Goal: Task Accomplishment & Management: Complete application form

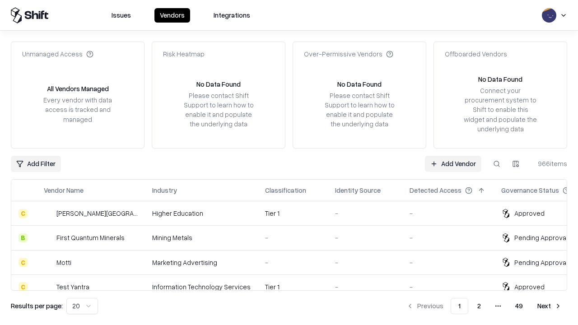
click at [453, 163] on link "Add Vendor" at bounding box center [453, 164] width 56 height 16
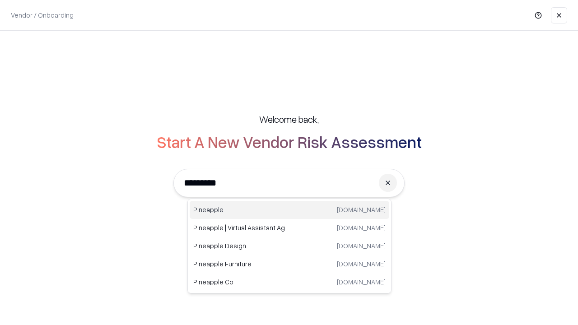
click at [289, 210] on div "Pineapple [DOMAIN_NAME]" at bounding box center [290, 210] width 200 height 18
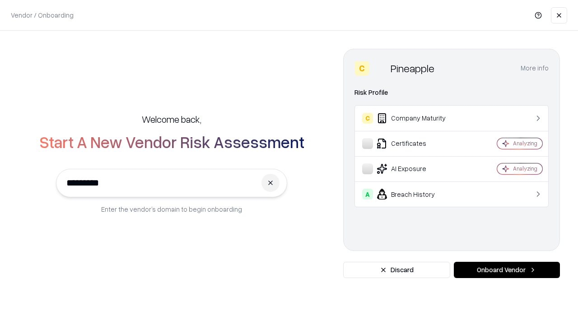
type input "*********"
click at [507, 270] on button "Onboard Vendor" at bounding box center [507, 270] width 106 height 16
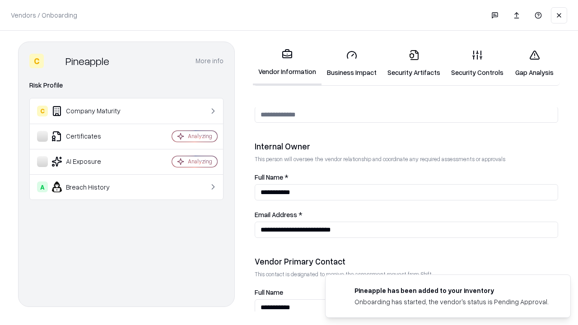
scroll to position [468, 0]
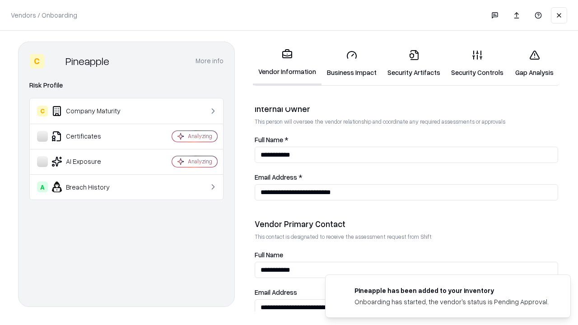
click at [352, 63] on link "Business Impact" at bounding box center [352, 63] width 61 height 42
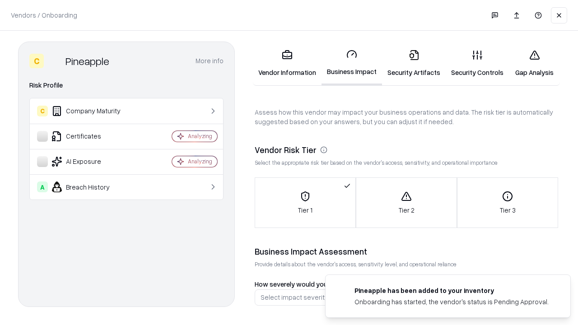
click at [414, 63] on link "Security Artifacts" at bounding box center [414, 63] width 64 height 42
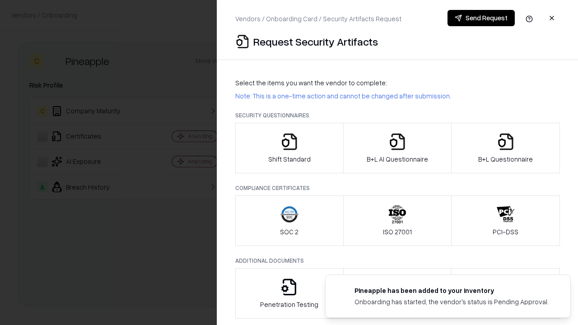
click at [289, 148] on icon "button" at bounding box center [289, 142] width 18 height 18
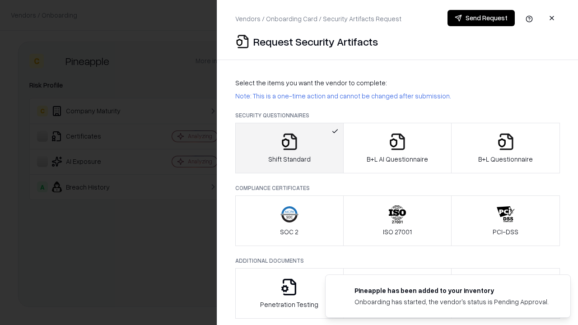
click at [481, 18] on button "Send Request" at bounding box center [480, 18] width 67 height 16
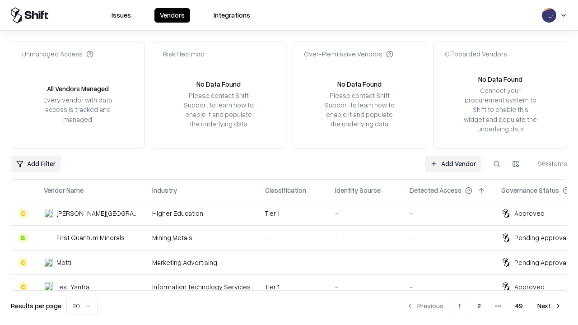
click at [497, 163] on button at bounding box center [497, 164] width 16 height 16
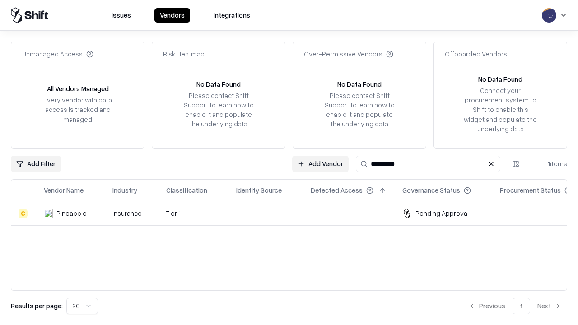
type input "*********"
click at [294, 213] on div "-" at bounding box center [266, 213] width 60 height 9
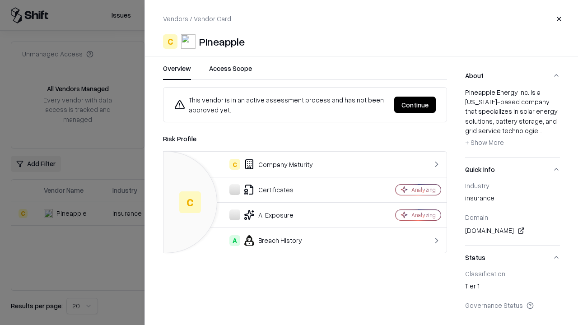
click at [415, 105] on button "Continue" at bounding box center [415, 105] width 42 height 16
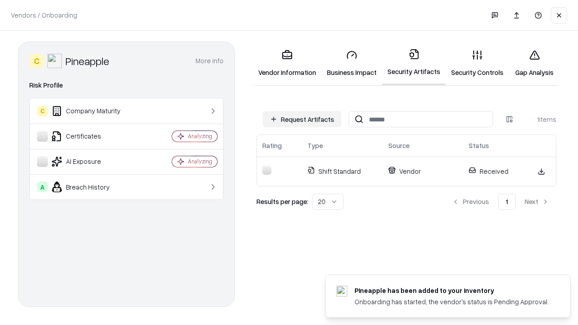
click at [534, 63] on link "Gap Analysis" at bounding box center [534, 63] width 51 height 42
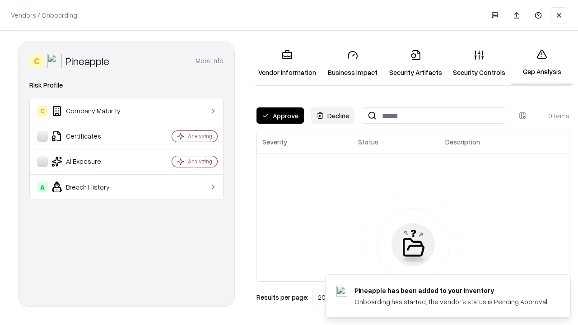
click at [280, 116] on button "Approve" at bounding box center [279, 115] width 47 height 16
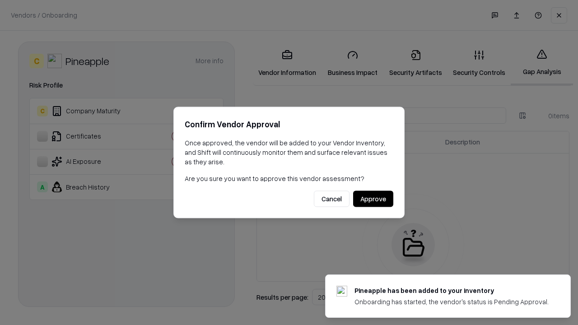
click at [373, 199] on button "Approve" at bounding box center [373, 199] width 40 height 16
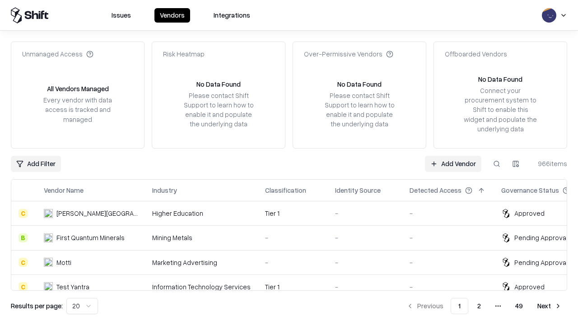
type input "*********"
click at [453, 163] on link "Add Vendor" at bounding box center [453, 164] width 56 height 16
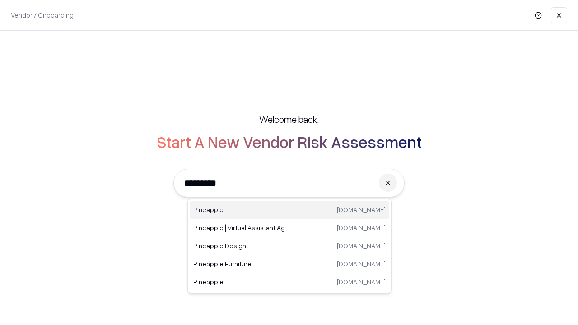
click at [289, 210] on div "Pineapple [DOMAIN_NAME]" at bounding box center [290, 210] width 200 height 18
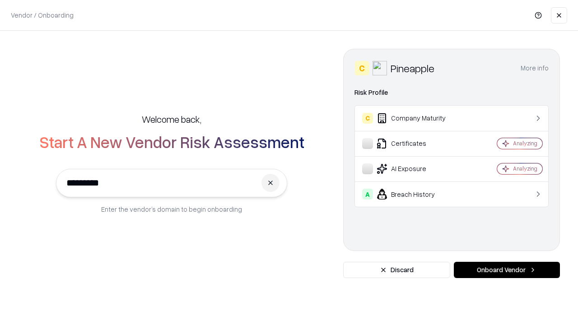
type input "*********"
click at [507, 270] on button "Onboard Vendor" at bounding box center [507, 270] width 106 height 16
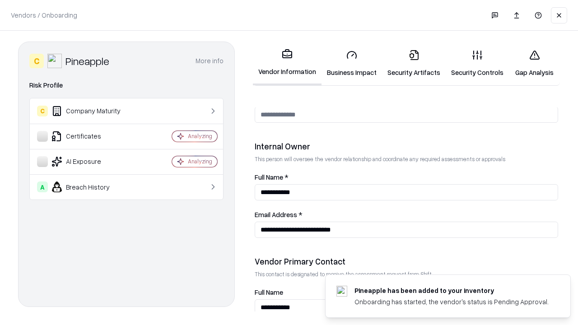
scroll to position [468, 0]
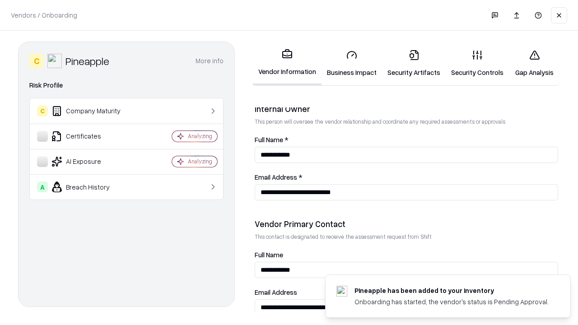
click at [534, 63] on link "Gap Analysis" at bounding box center [534, 63] width 51 height 42
